Goal: Task Accomplishment & Management: Use online tool/utility

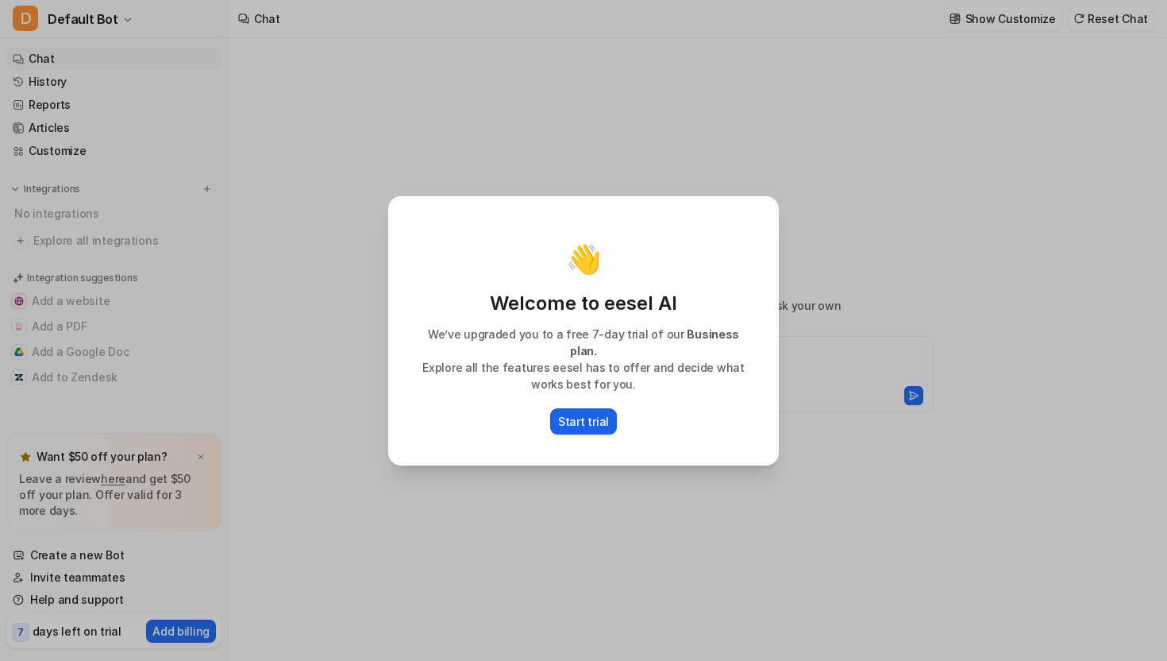
type textarea "**********"
click at [592, 416] on p "Start trial" at bounding box center [583, 421] width 51 height 17
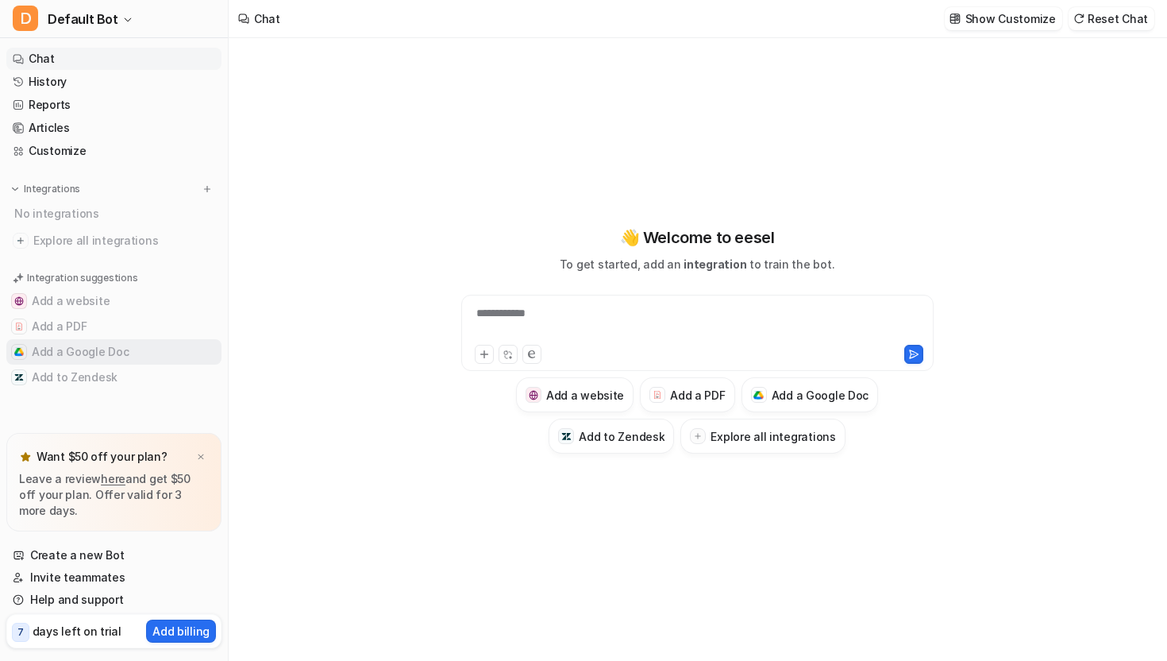
click at [99, 345] on button "Add a Google Doc" at bounding box center [113, 351] width 215 height 25
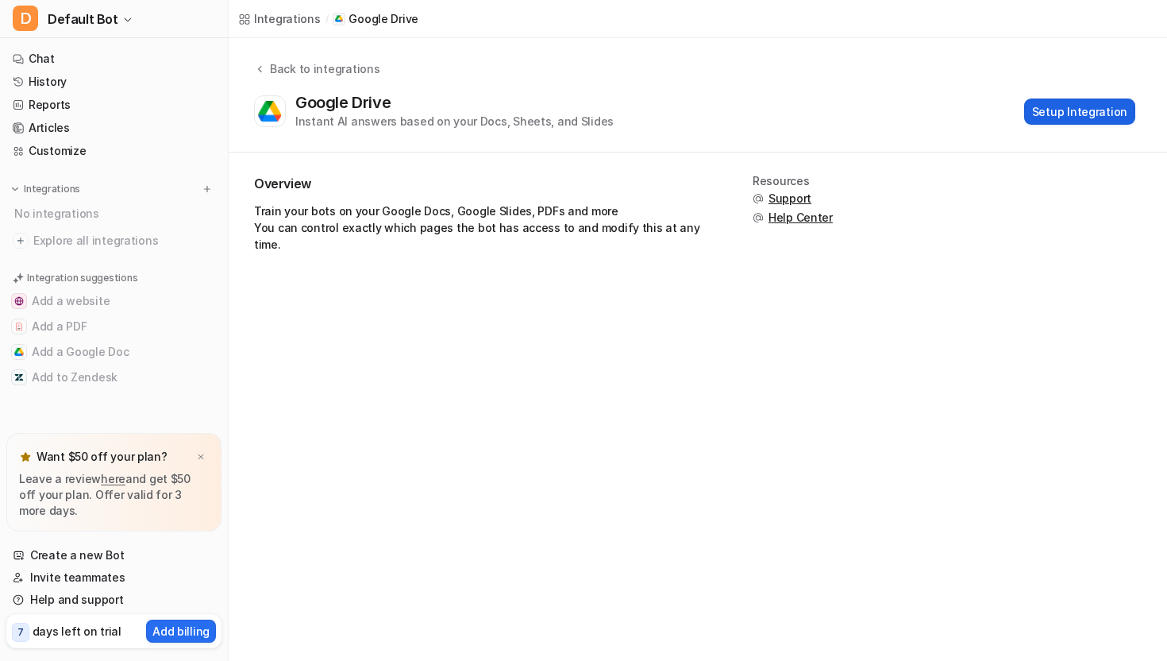
click at [1045, 110] on button "Setup Integration" at bounding box center [1079, 111] width 111 height 26
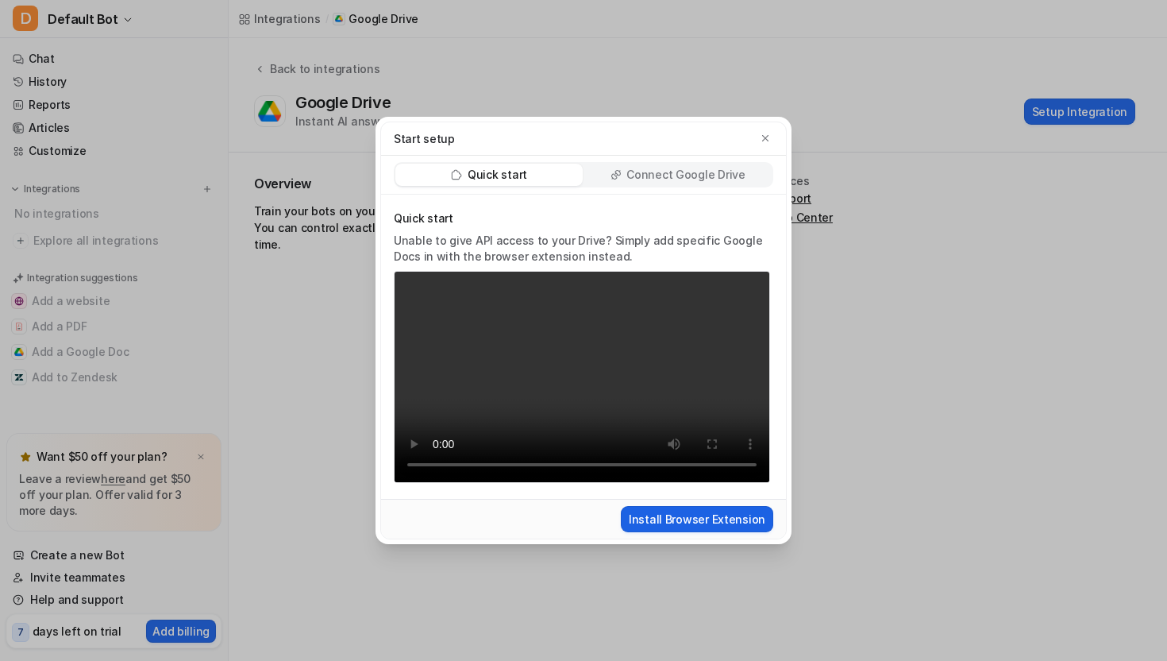
click at [692, 515] on button "Install Browser Extension" at bounding box center [697, 519] width 152 height 26
click at [444, 78] on div "Start setup Quick start Connect Google Drive Quick start Unable to give API acc…" at bounding box center [583, 330] width 441 height 661
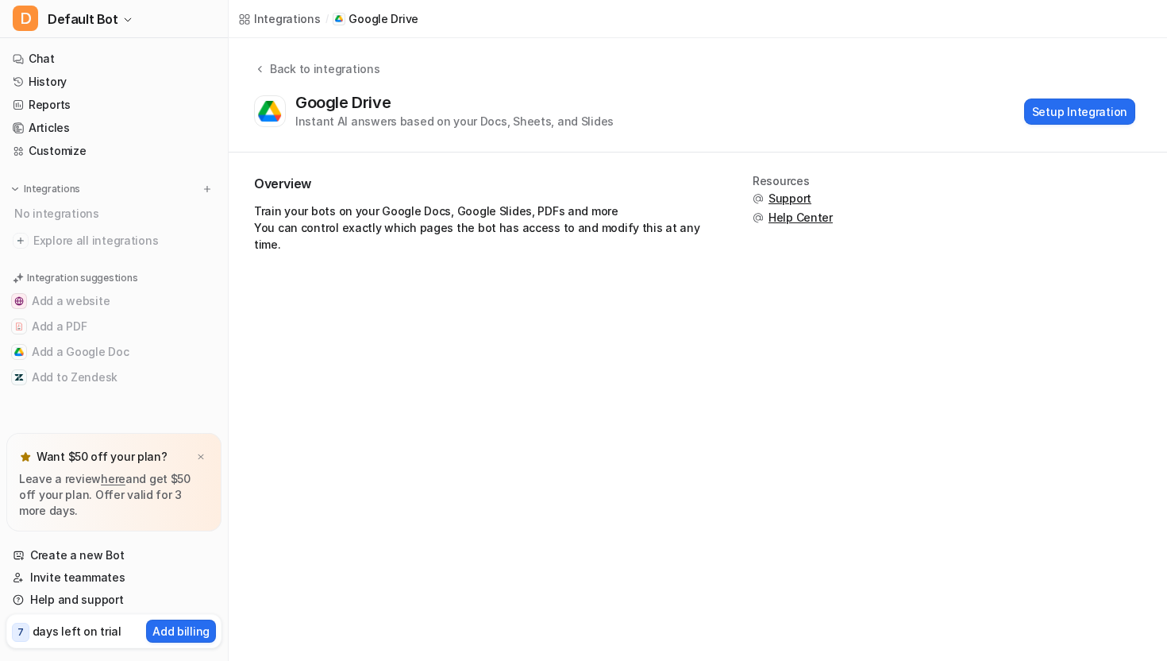
click at [285, 18] on div "Integrations" at bounding box center [287, 18] width 67 height 17
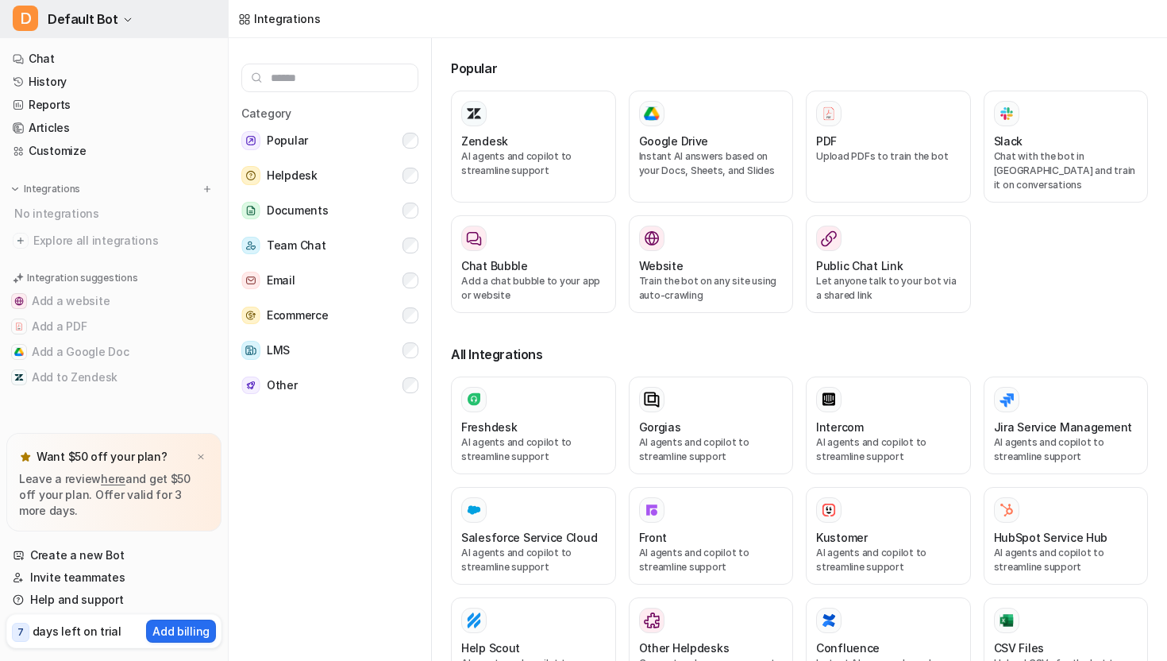
click at [91, 14] on span "Default Bot" at bounding box center [83, 19] width 71 height 22
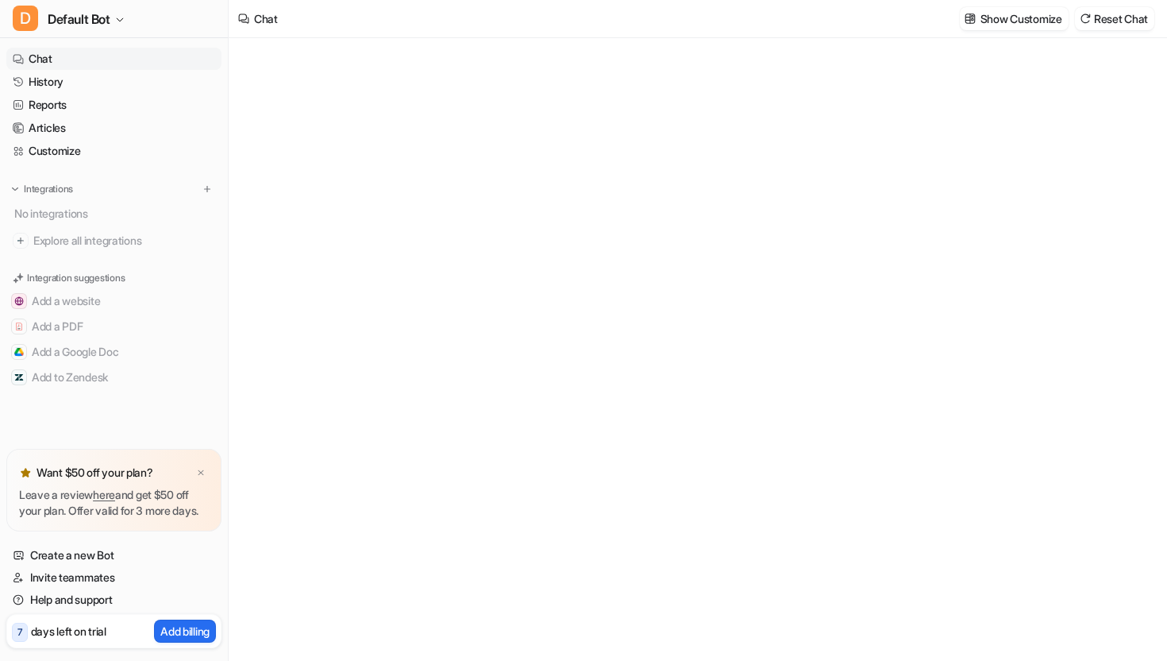
type textarea "**********"
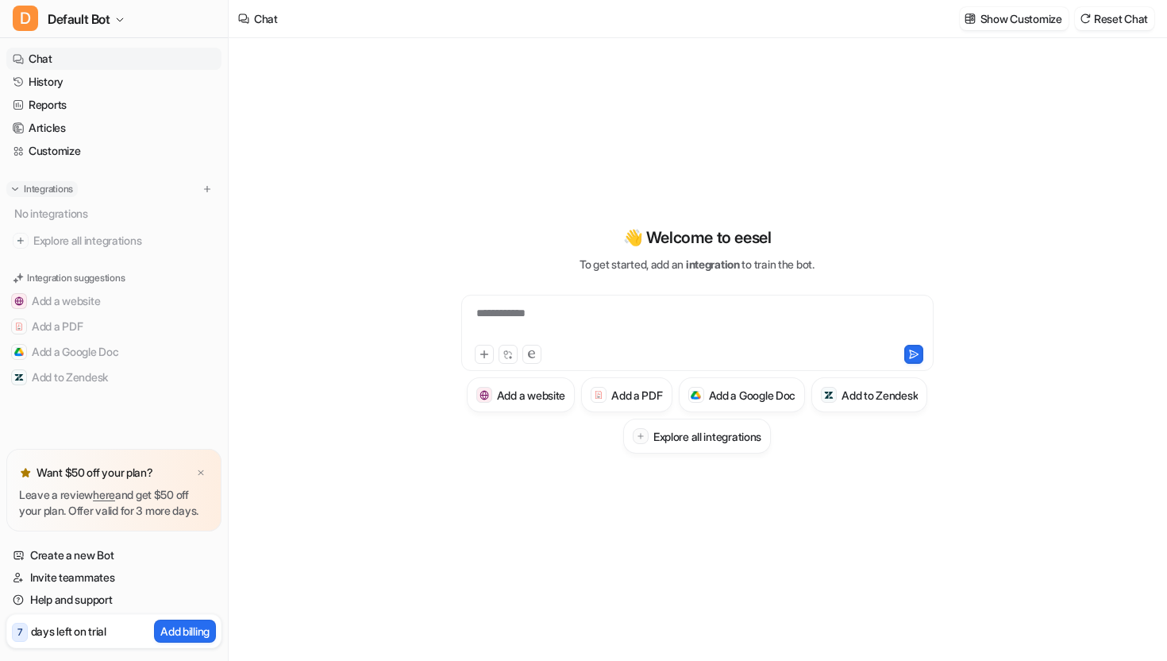
click at [44, 192] on p "Integrations" at bounding box center [48, 189] width 49 height 13
click at [62, 354] on button "Add a Google Doc" at bounding box center [113, 351] width 215 height 25
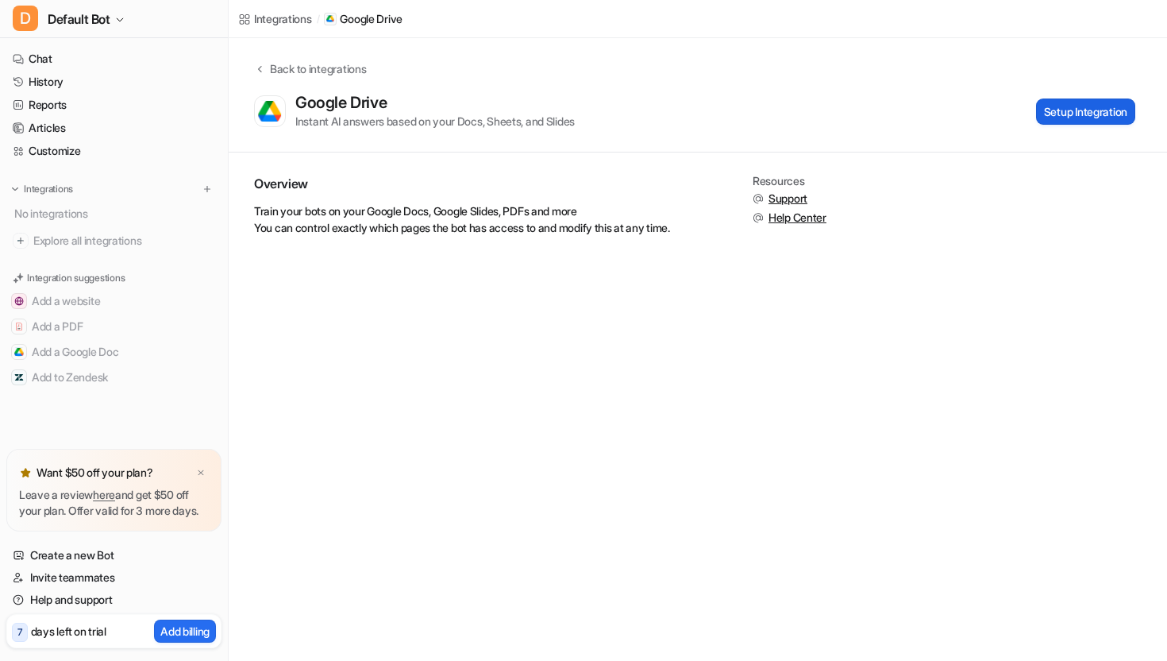
click at [1041, 120] on button "Setup Integration" at bounding box center [1085, 111] width 99 height 26
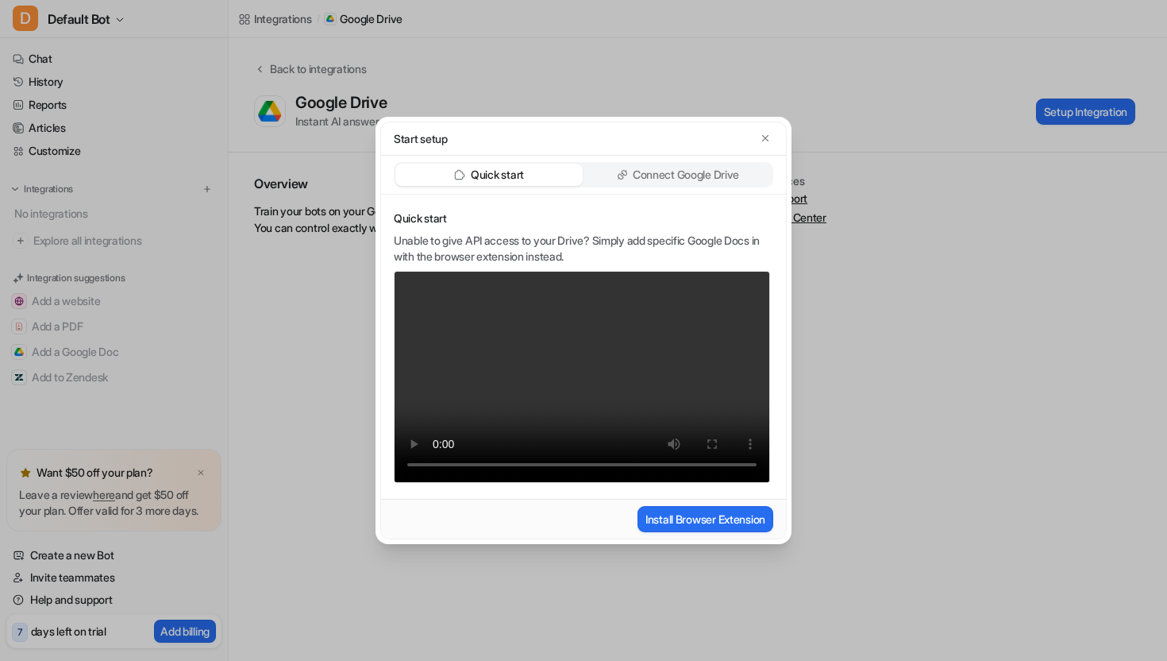
click at [684, 180] on p "Connect Google Drive" at bounding box center [686, 175] width 106 height 16
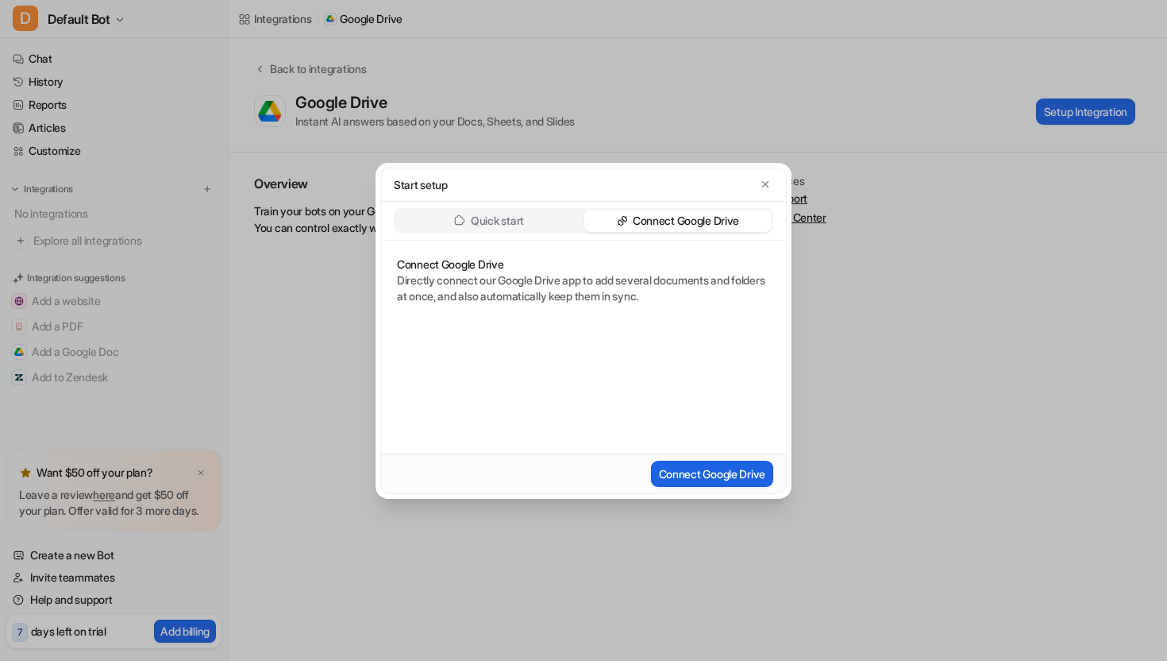
click at [708, 476] on button "Connect Google Drive" at bounding box center [712, 474] width 122 height 26
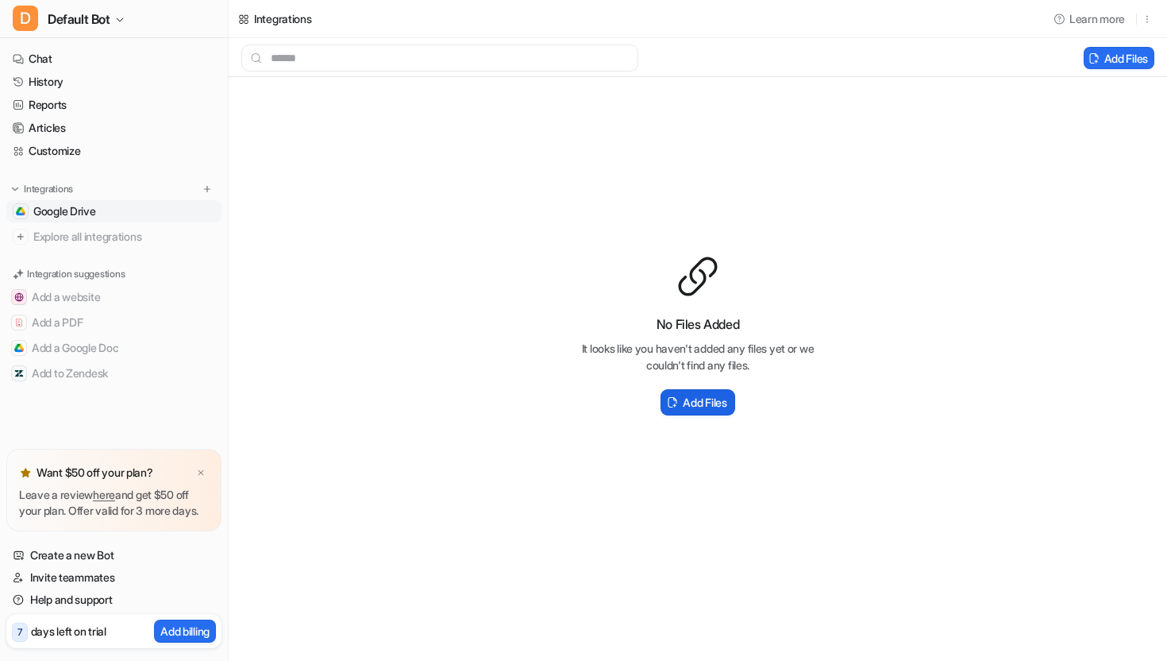
click at [703, 410] on button "Add Files" at bounding box center [698, 402] width 74 height 26
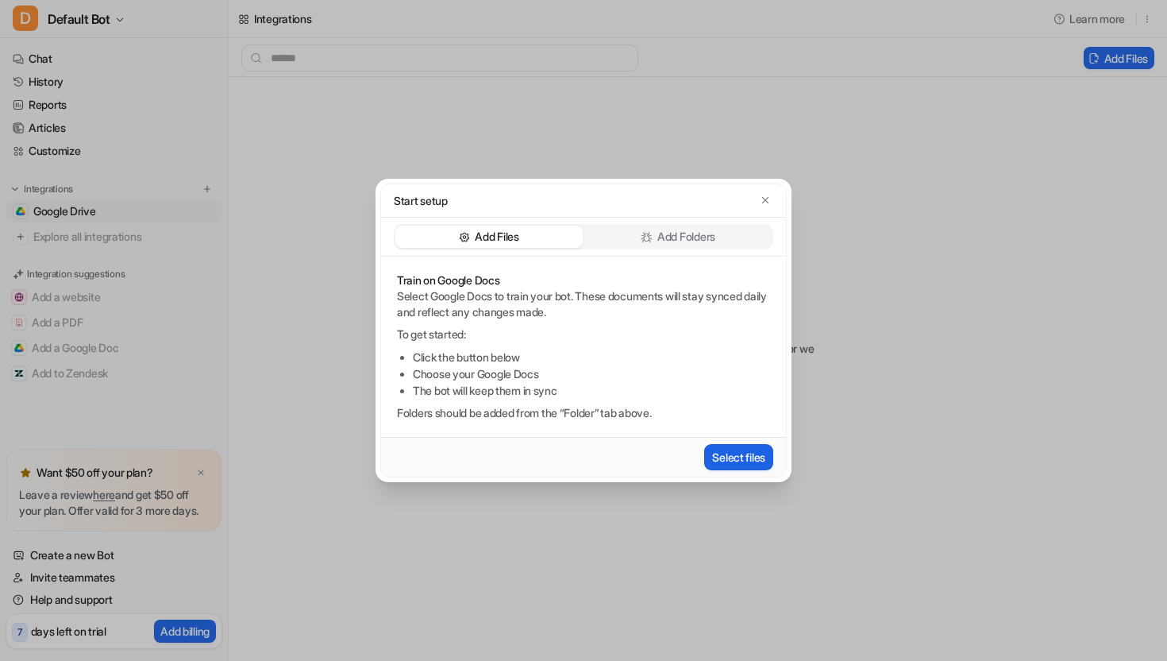
click at [738, 453] on button "Select files" at bounding box center [738, 457] width 69 height 26
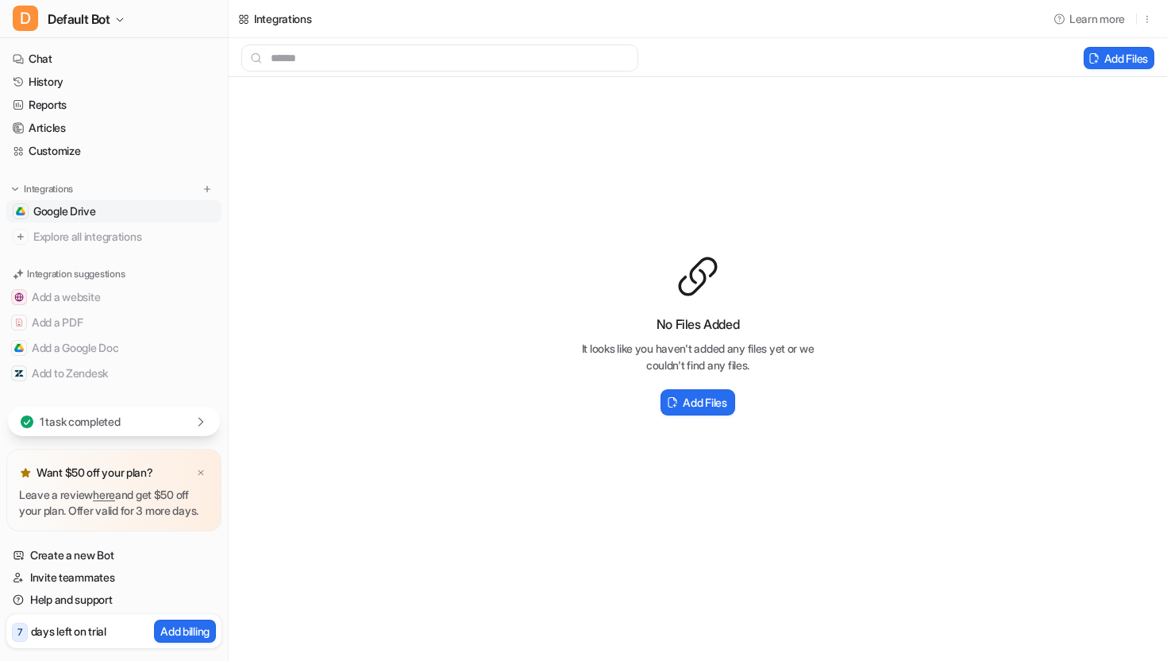
click at [202, 413] on div "1 task completed" at bounding box center [114, 421] width 212 height 29
click at [161, 387] on link "Start chatting here" at bounding box center [121, 393] width 91 height 13
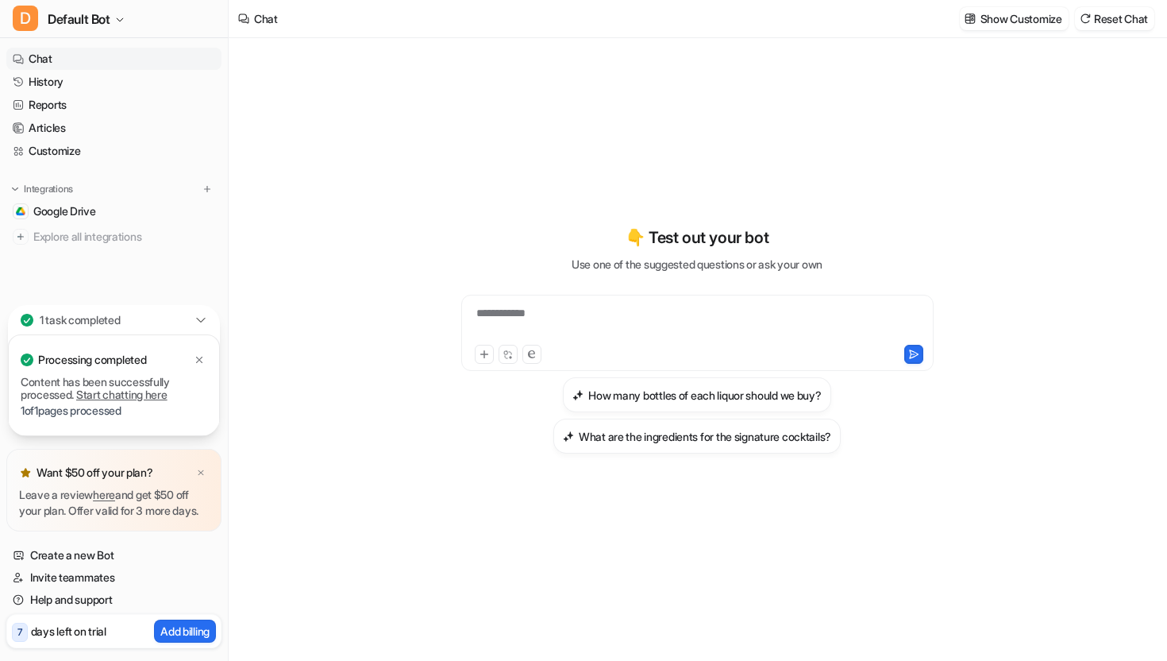
click at [538, 319] on div "**********" at bounding box center [697, 323] width 464 height 37
